Goal: Find specific page/section: Find specific page/section

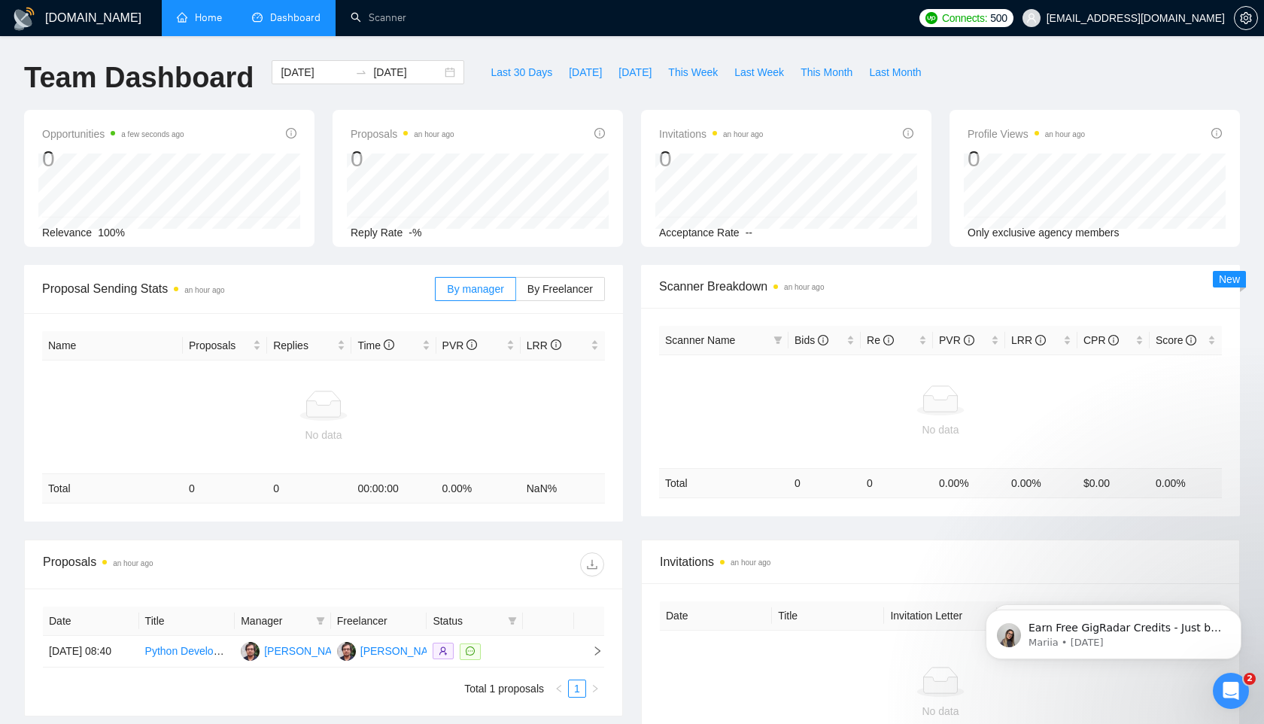
click at [202, 11] on link "Home" at bounding box center [199, 17] width 45 height 13
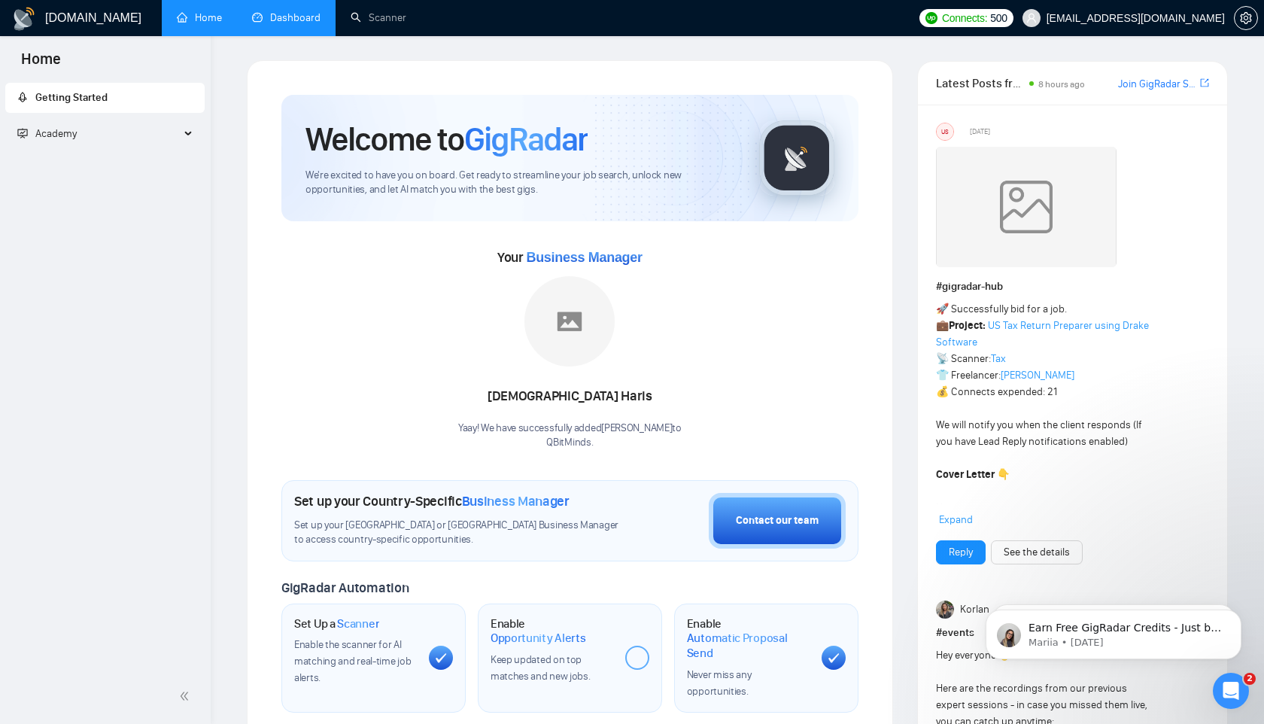
click at [276, 22] on link "Dashboard" at bounding box center [286, 17] width 68 height 13
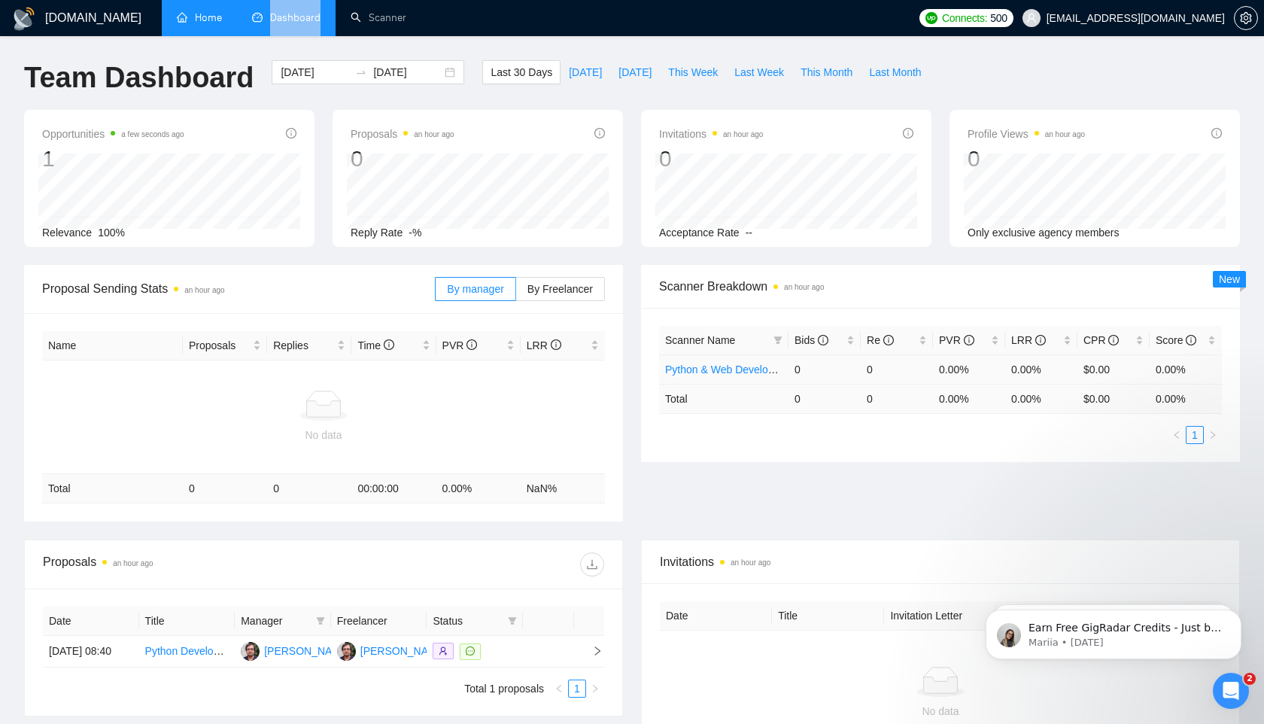
click at [690, 368] on link "Python & Web Development" at bounding box center [731, 369] width 132 height 12
click at [1220, 279] on span "New" at bounding box center [1229, 279] width 21 height 12
click at [529, 290] on span "By Freelancer" at bounding box center [559, 289] width 65 height 12
click at [516, 293] on input "By Freelancer" at bounding box center [516, 293] width 0 height 0
click at [447, 283] on span "By manager" at bounding box center [475, 289] width 56 height 12
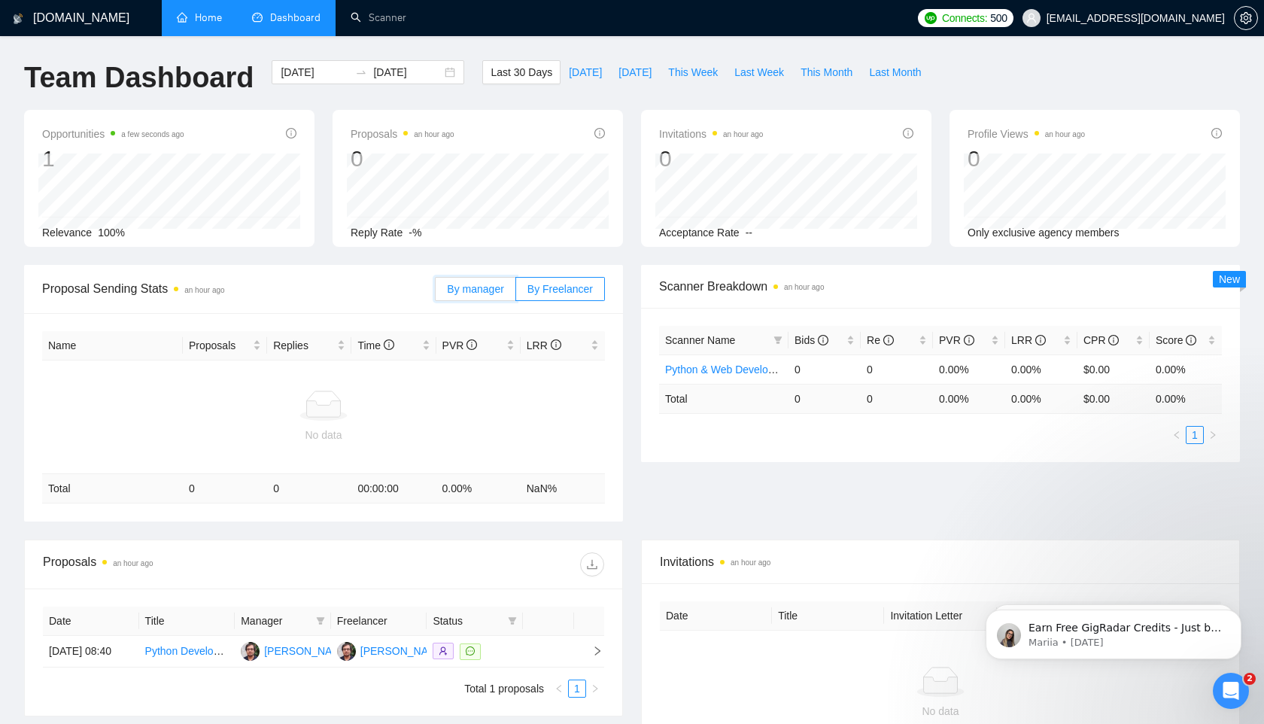
click at [436, 293] on input "By manager" at bounding box center [436, 293] width 0 height 0
